Goal: Information Seeking & Learning: Learn about a topic

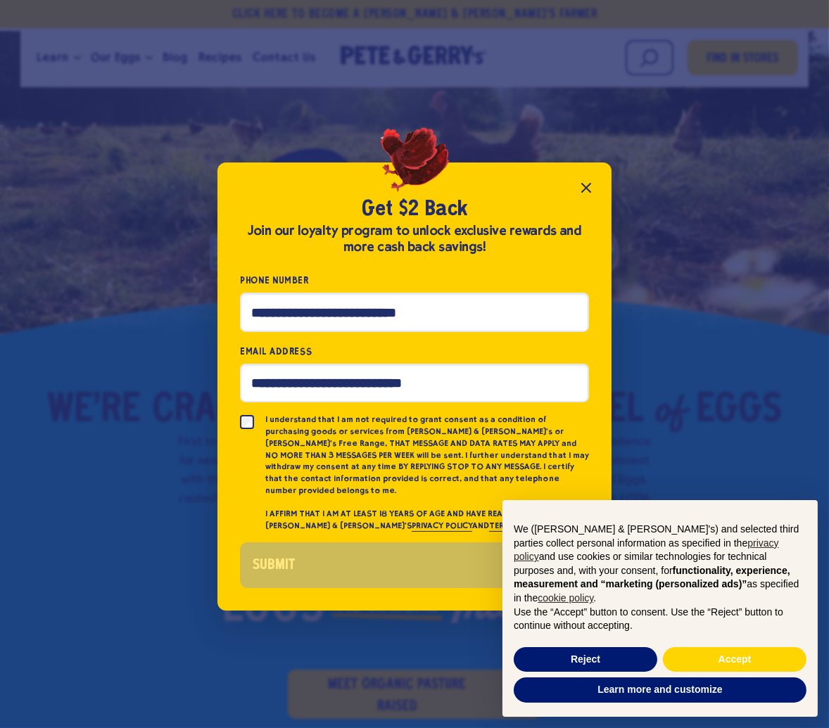
click at [580, 190] on icon "Close popup" at bounding box center [586, 187] width 17 height 17
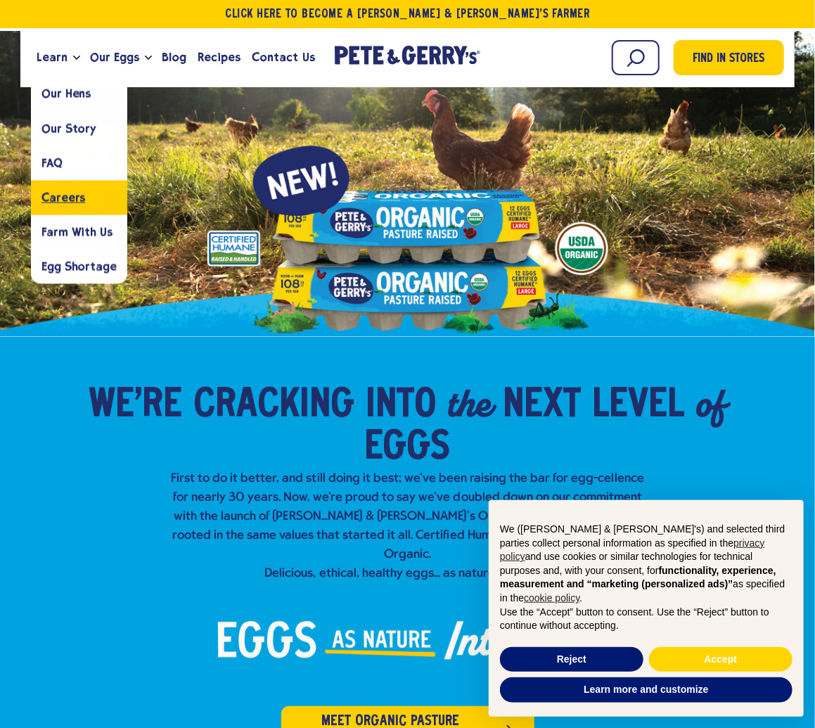
click at [75, 198] on span "Careers" at bounding box center [64, 197] width 44 height 13
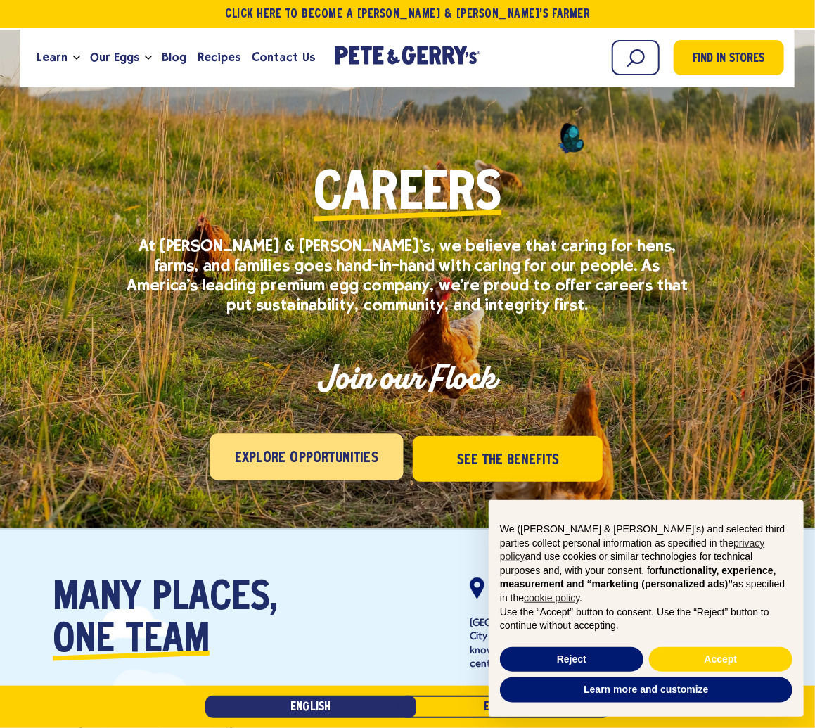
click at [294, 463] on span "Explore Opportunities" at bounding box center [307, 458] width 144 height 23
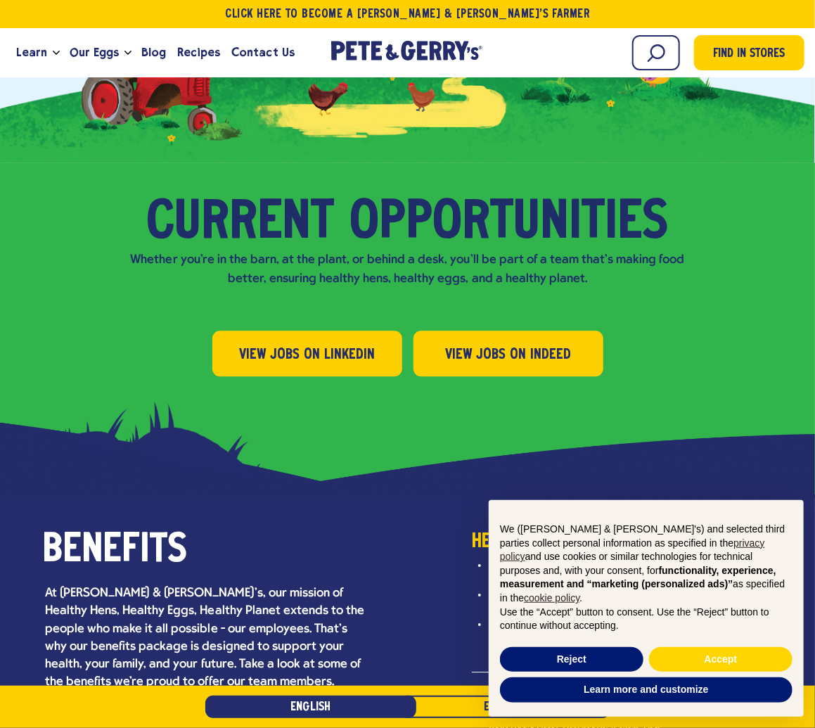
scroll to position [1474, 0]
